Goal: Information Seeking & Learning: Learn about a topic

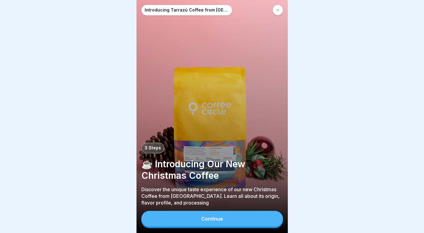
click at [195, 220] on button "Continue" at bounding box center [212, 219] width 142 height 16
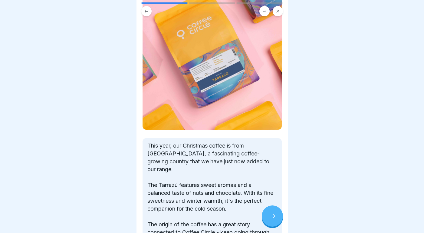
scroll to position [125, 0]
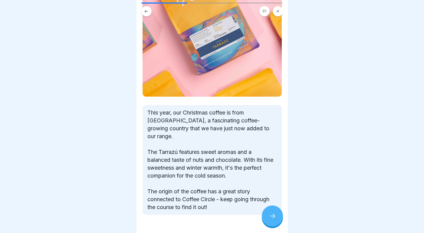
click at [269, 216] on icon at bounding box center [272, 215] width 7 height 7
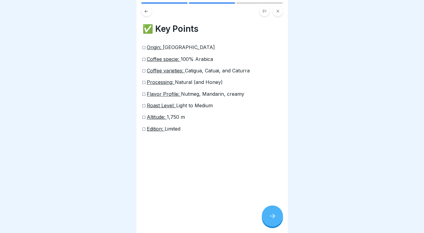
click at [269, 216] on icon at bounding box center [272, 215] width 7 height 7
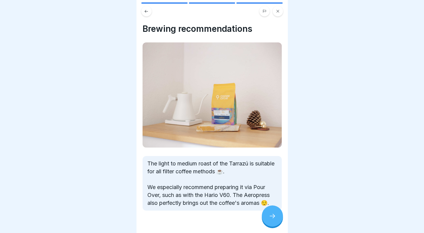
click at [269, 216] on icon at bounding box center [272, 215] width 7 height 7
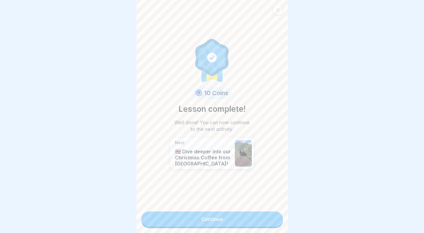
click at [257, 219] on link "Continue" at bounding box center [212, 218] width 142 height 15
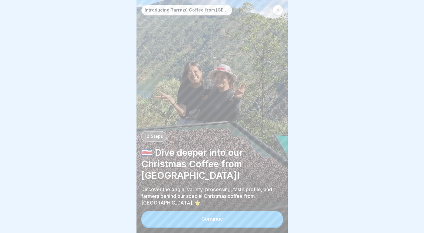
click at [243, 220] on button "Continue" at bounding box center [212, 219] width 142 height 16
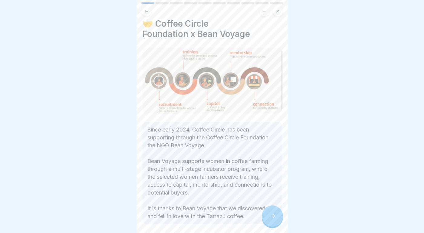
scroll to position [32, 0]
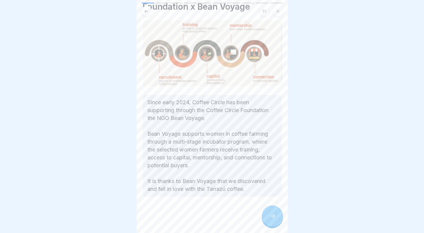
click at [280, 222] on div at bounding box center [272, 215] width 21 height 21
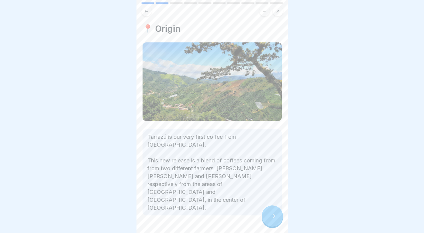
click at [276, 216] on div at bounding box center [272, 215] width 21 height 21
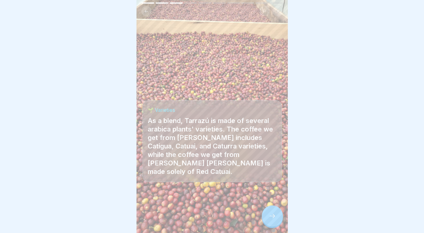
click at [276, 216] on div at bounding box center [272, 215] width 21 height 21
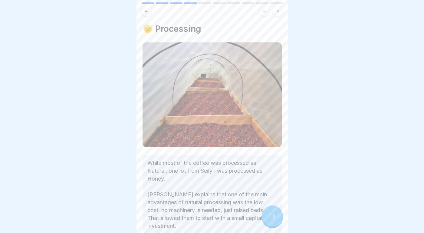
click at [276, 216] on div at bounding box center [272, 215] width 21 height 21
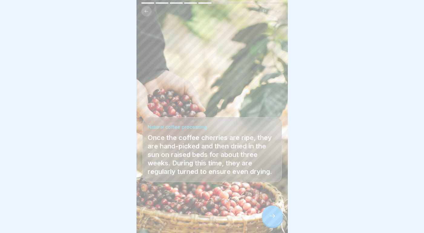
click at [276, 216] on div at bounding box center [272, 215] width 21 height 21
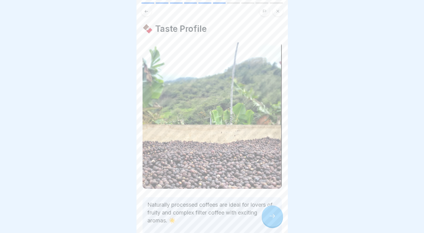
click at [276, 216] on div at bounding box center [272, 215] width 21 height 21
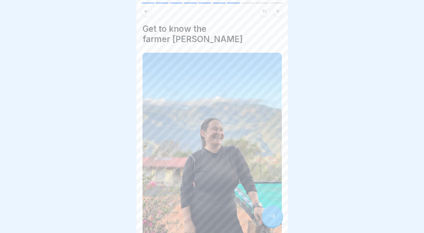
click at [276, 216] on div at bounding box center [272, 215] width 21 height 21
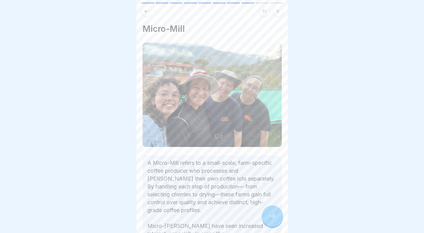
click at [276, 216] on div at bounding box center [272, 215] width 21 height 21
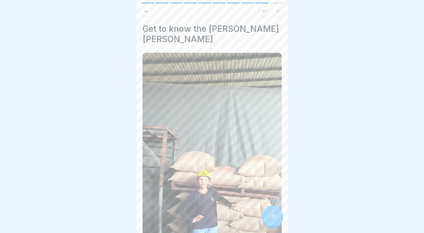
click at [276, 216] on div at bounding box center [272, 215] width 21 height 21
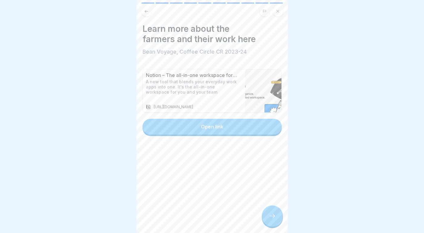
click at [277, 214] on div at bounding box center [272, 215] width 21 height 21
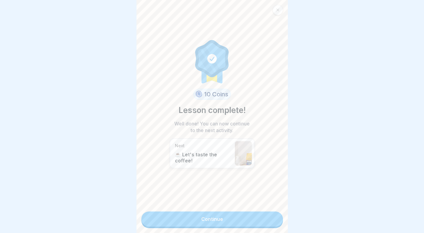
click at [252, 218] on link "Continue" at bounding box center [212, 218] width 142 height 15
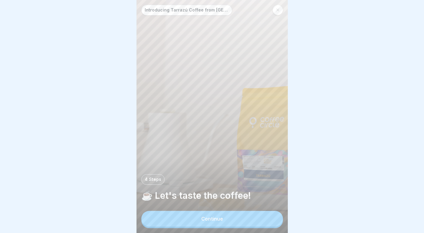
click at [244, 219] on button "Continue" at bounding box center [212, 219] width 142 height 16
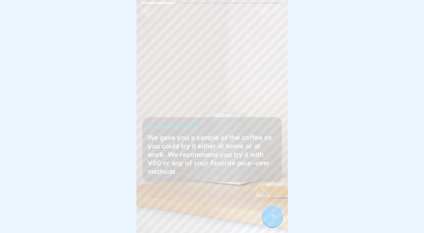
click at [267, 221] on div at bounding box center [272, 215] width 21 height 21
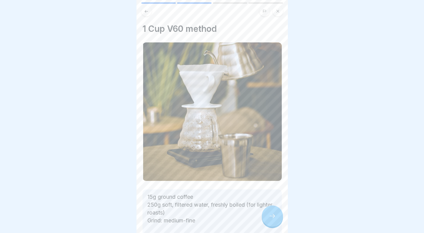
click at [267, 221] on div at bounding box center [272, 215] width 21 height 21
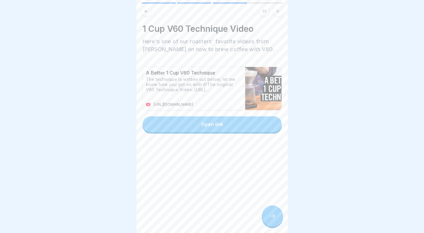
click at [267, 221] on div at bounding box center [272, 215] width 21 height 21
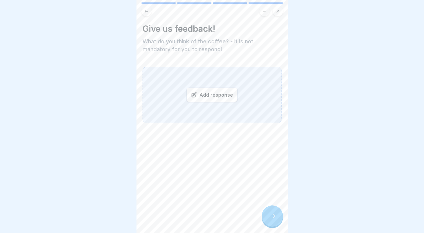
click at [267, 221] on div at bounding box center [272, 215] width 21 height 21
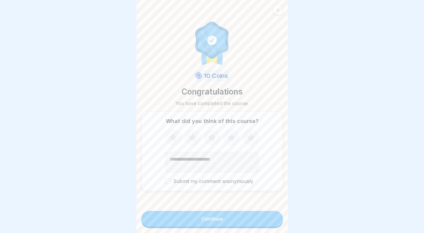
click at [249, 218] on button "Continue" at bounding box center [212, 219] width 142 height 16
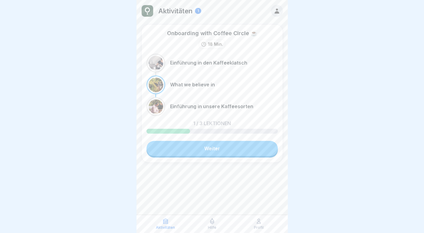
click at [178, 149] on link "Weiter" at bounding box center [212, 148] width 131 height 15
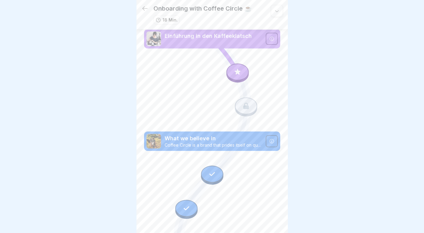
scroll to position [98, 0]
